Goal: Find specific page/section: Find specific page/section

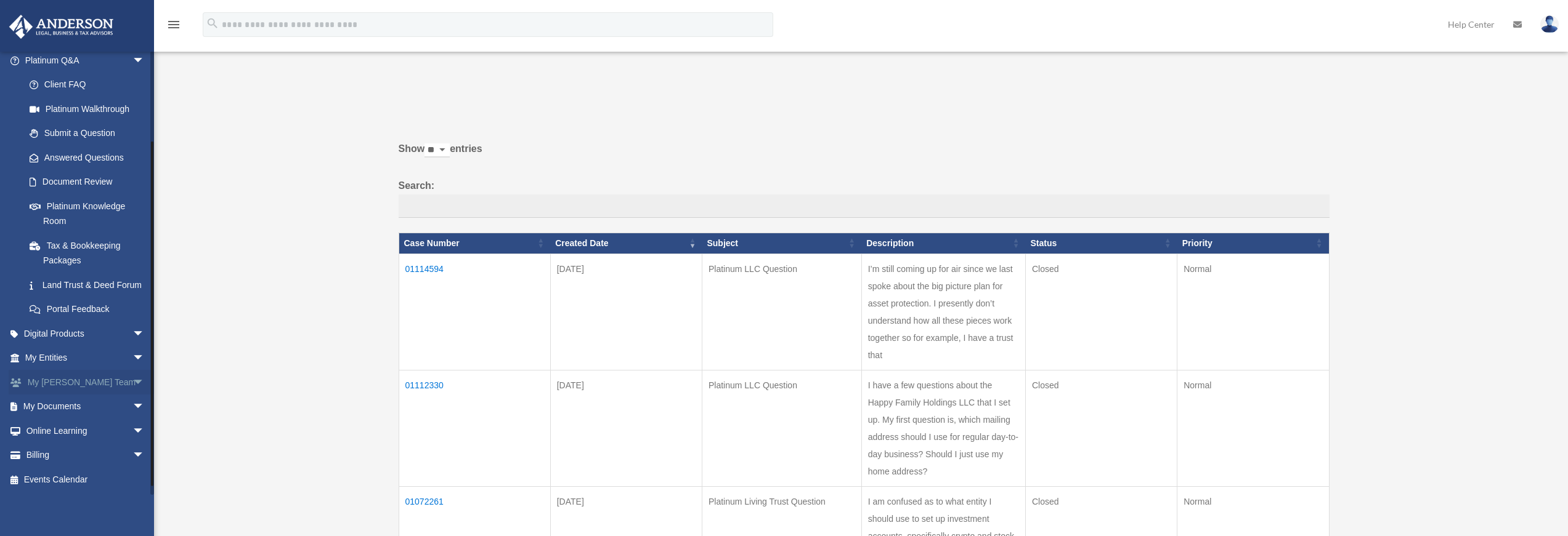
scroll to position [119, 0]
click at [116, 407] on link "My Documents arrow_drop_down" at bounding box center [86, 406] width 155 height 25
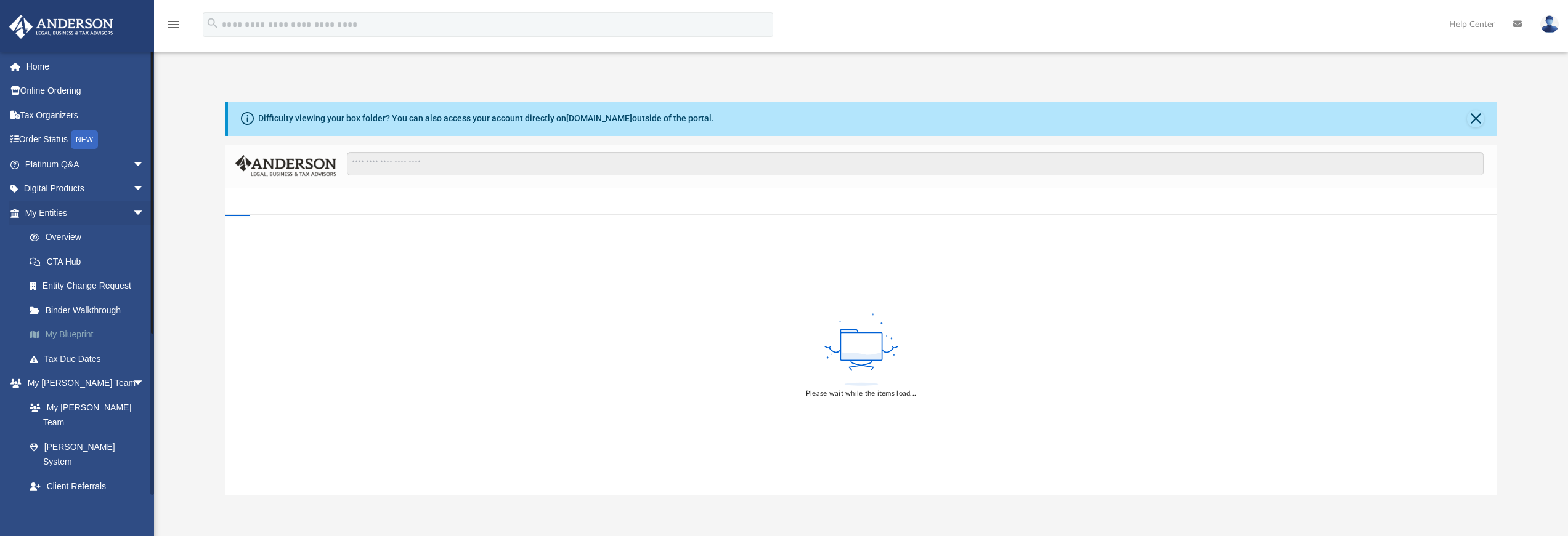
click at [88, 336] on link "My Blueprint" at bounding box center [90, 335] width 146 height 25
